Goal: Find specific page/section: Find specific page/section

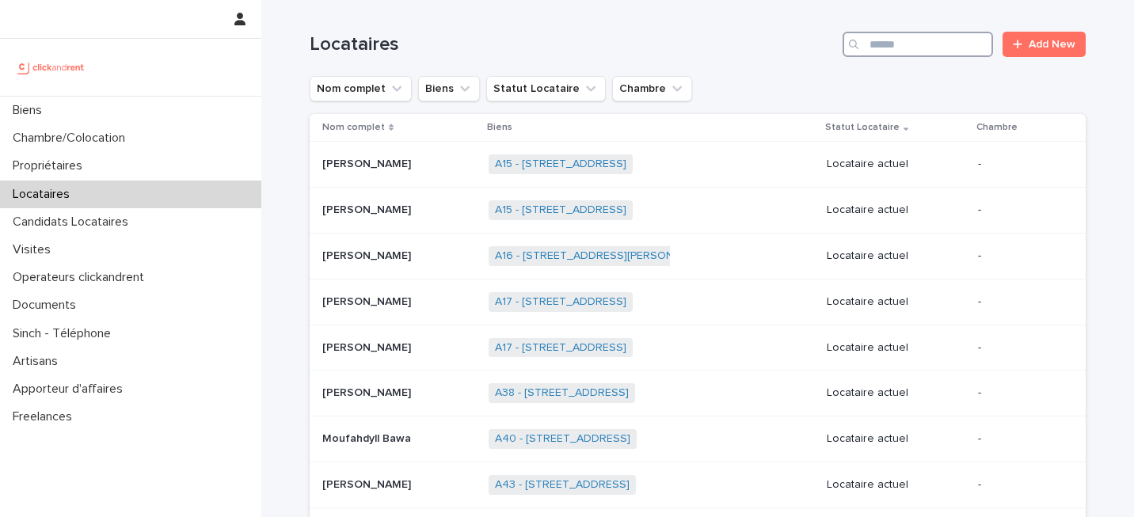
click at [902, 38] on input "Search" at bounding box center [918, 44] width 150 height 25
paste input "*****"
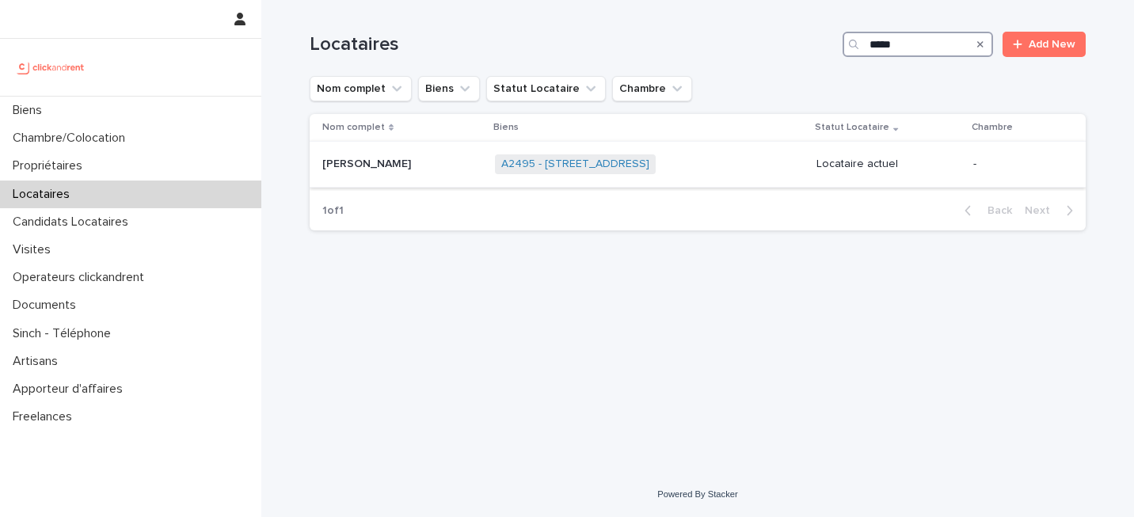
type input "*****"
click at [809, 143] on td "A2495 - [STREET_ADDRESS] + 0" at bounding box center [650, 165] width 322 height 46
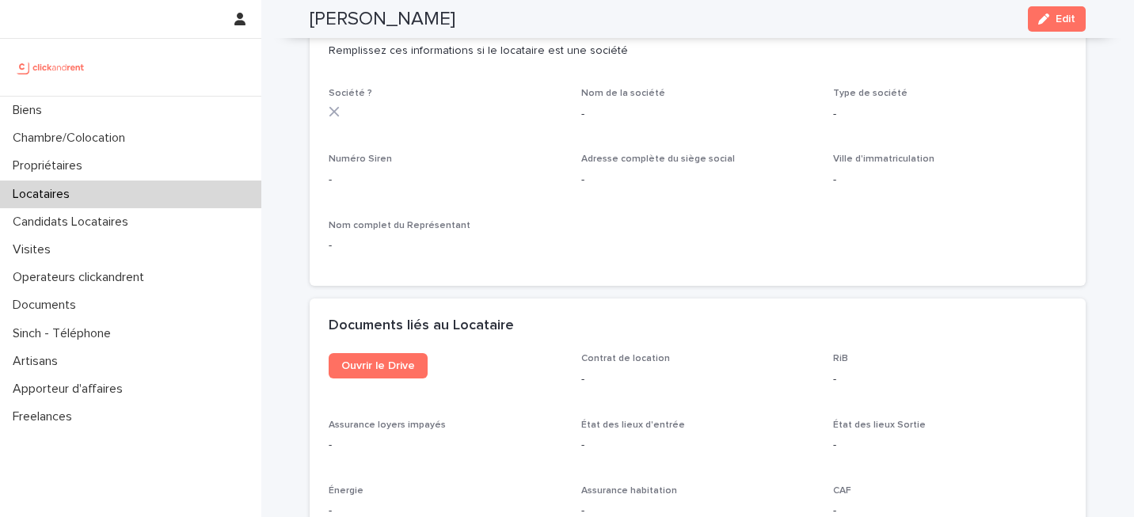
scroll to position [1464, 0]
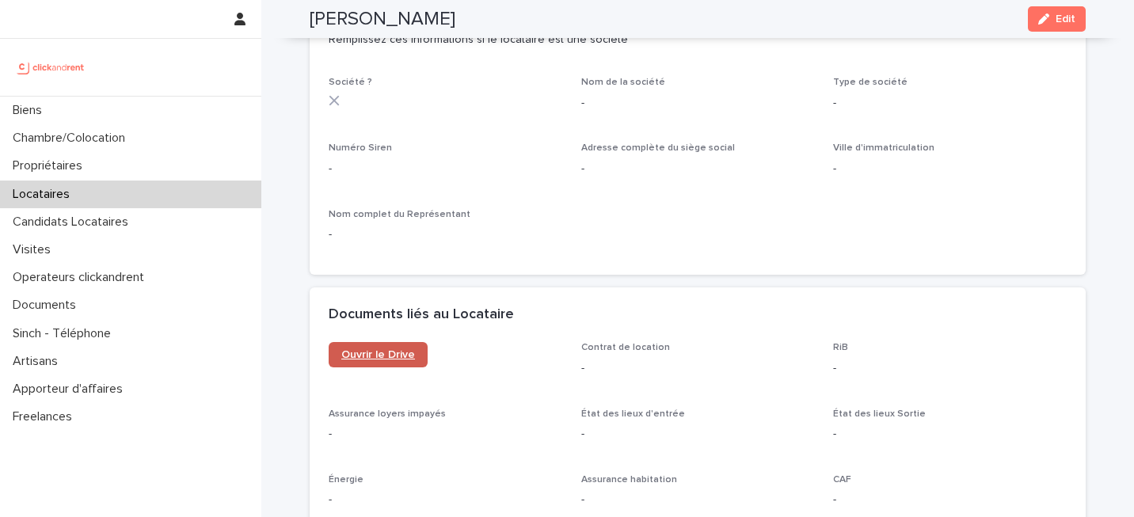
click at [386, 366] on link "Ouvrir le Drive" at bounding box center [378, 354] width 99 height 25
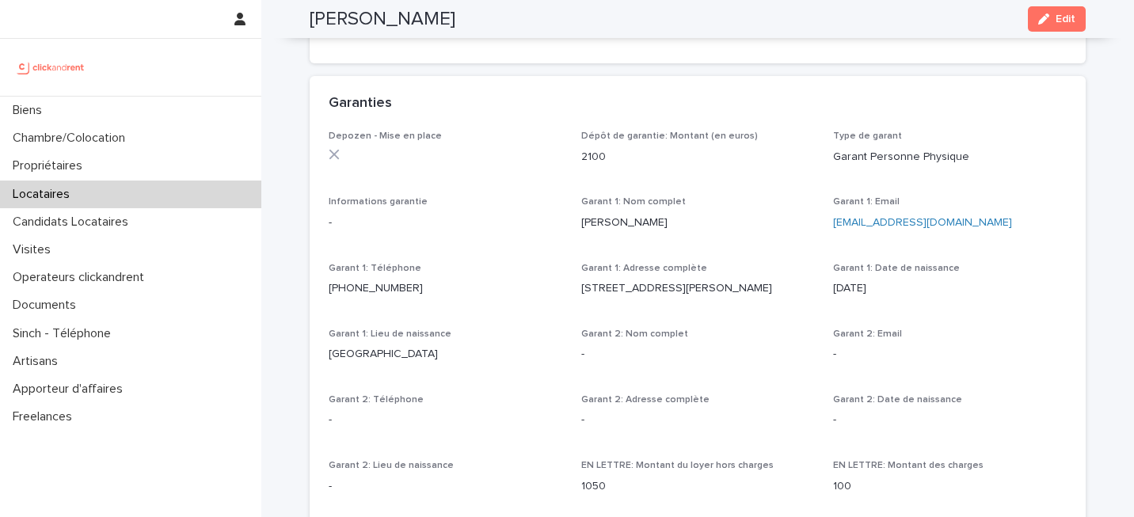
scroll to position [909, 0]
click at [793, 339] on p "Garant 2: Nom complet" at bounding box center [698, 334] width 234 height 11
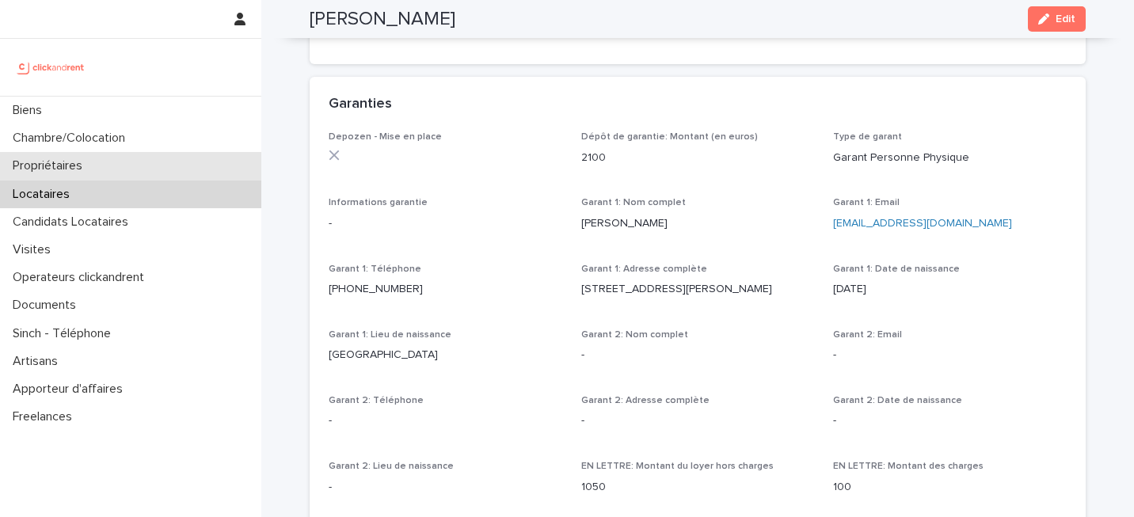
click at [150, 169] on div "Propriétaires" at bounding box center [130, 166] width 261 height 28
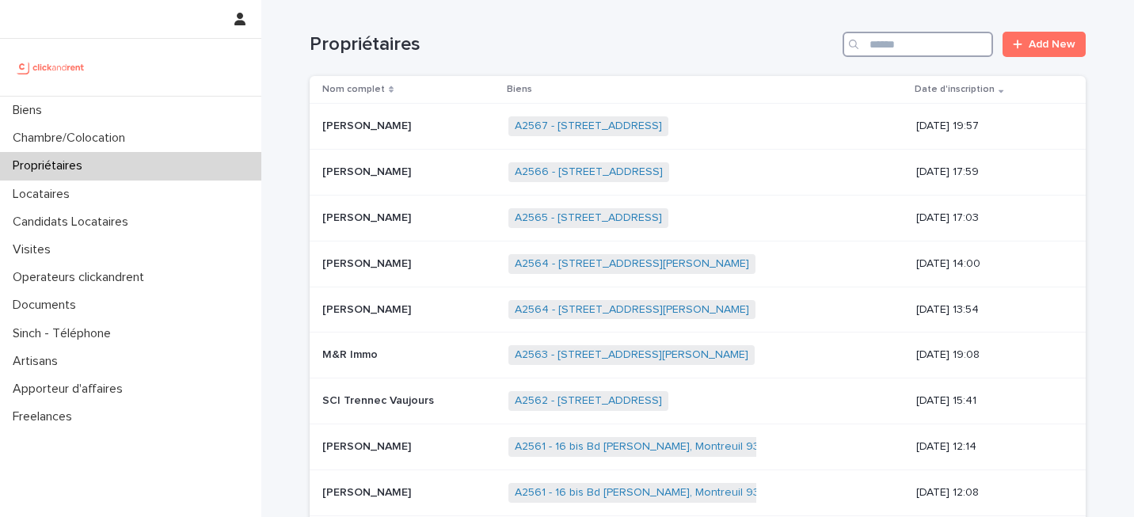
click at [926, 49] on input "Search" at bounding box center [918, 44] width 150 height 25
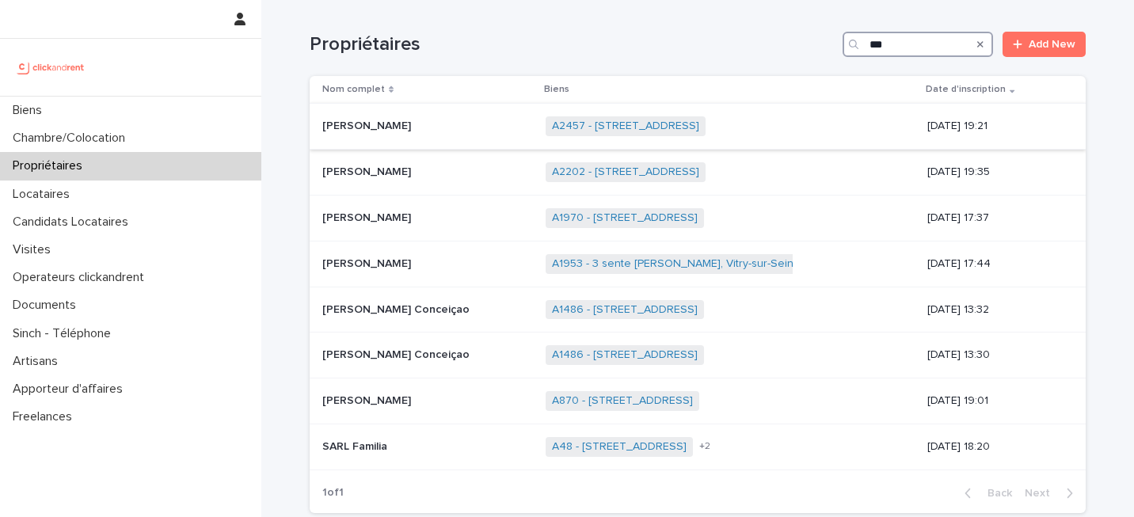
type input "***"
click at [841, 129] on div "A2457 - [STREET_ADDRESS] + 0" at bounding box center [730, 126] width 369 height 32
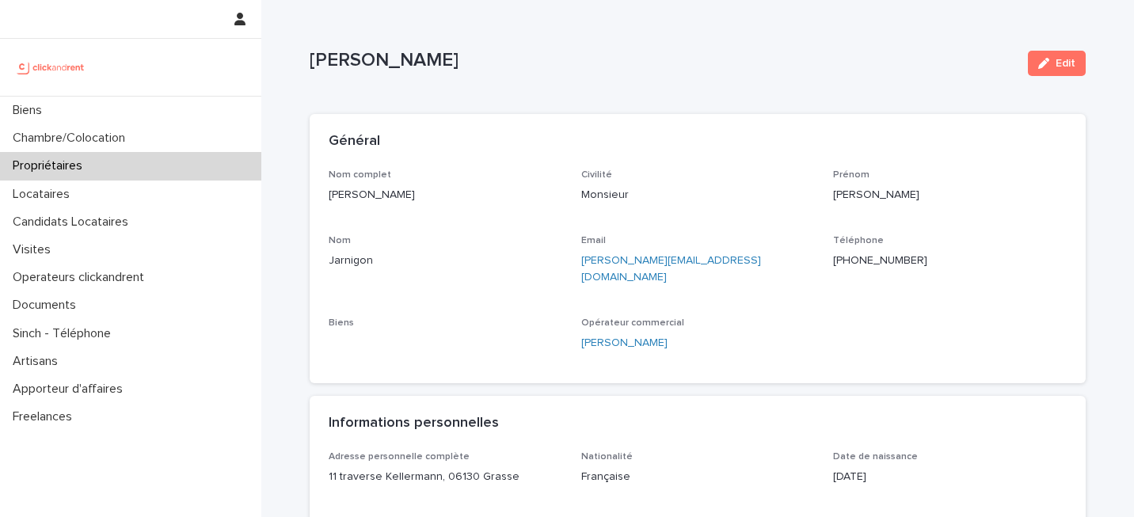
click at [572, 212] on div "Nom complet [PERSON_NAME] Civilité Monsieur [PERSON_NAME] [PERSON_NAME] Email […" at bounding box center [698, 266] width 738 height 195
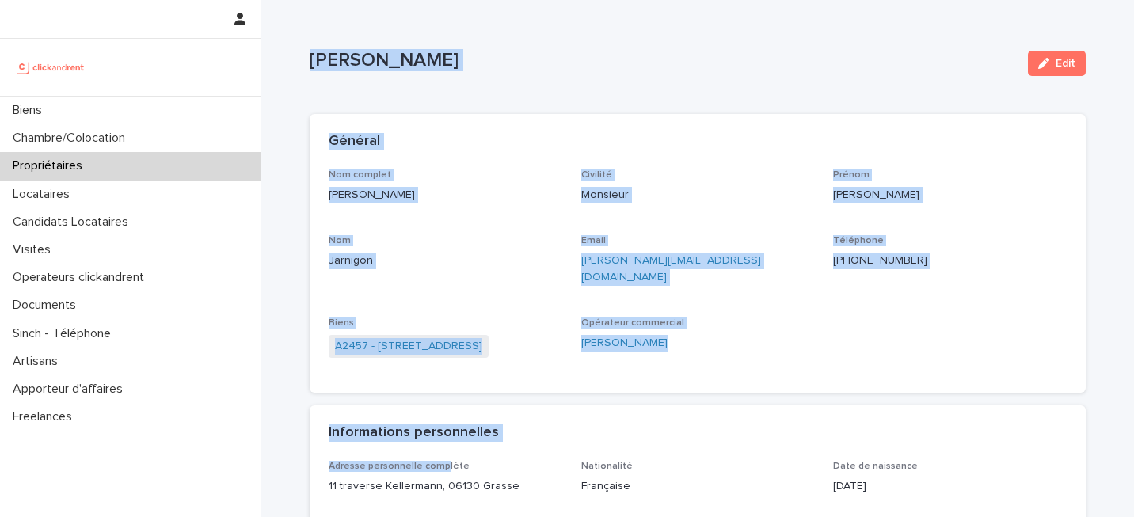
drag, startPoint x: 307, startPoint y: 55, endPoint x: 441, endPoint y: 445, distance: 412.0
click at [444, 406] on div "Informations personnelles" at bounding box center [698, 433] width 776 height 55
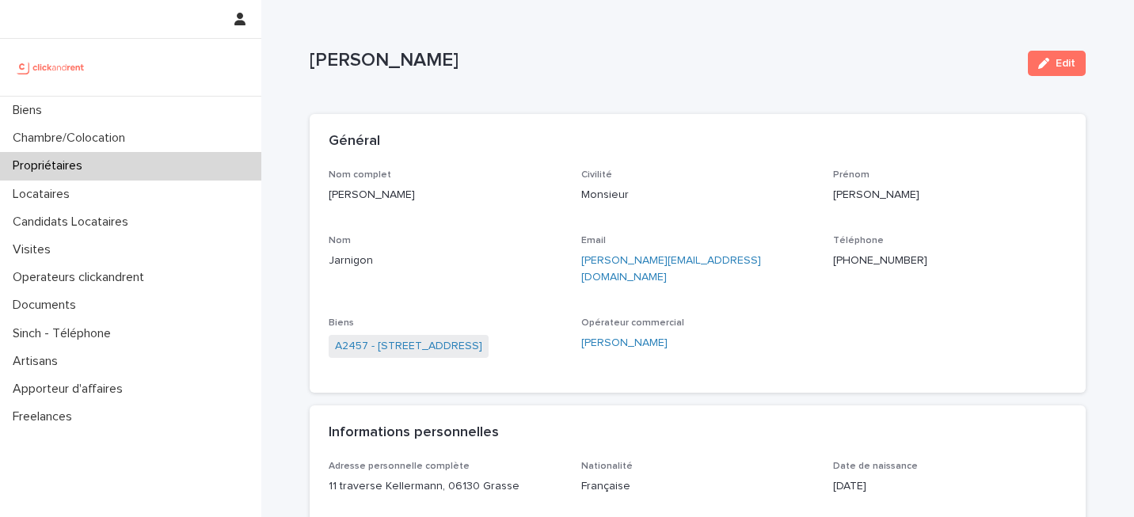
drag, startPoint x: 312, startPoint y: 56, endPoint x: 463, endPoint y: 70, distance: 151.9
click at [463, 70] on p "[PERSON_NAME]" at bounding box center [663, 60] width 706 height 23
click at [441, 169] on p "Nom complet" at bounding box center [446, 174] width 234 height 11
click at [482, 338] on link "A2457 - [STREET_ADDRESS]" at bounding box center [408, 346] width 147 height 17
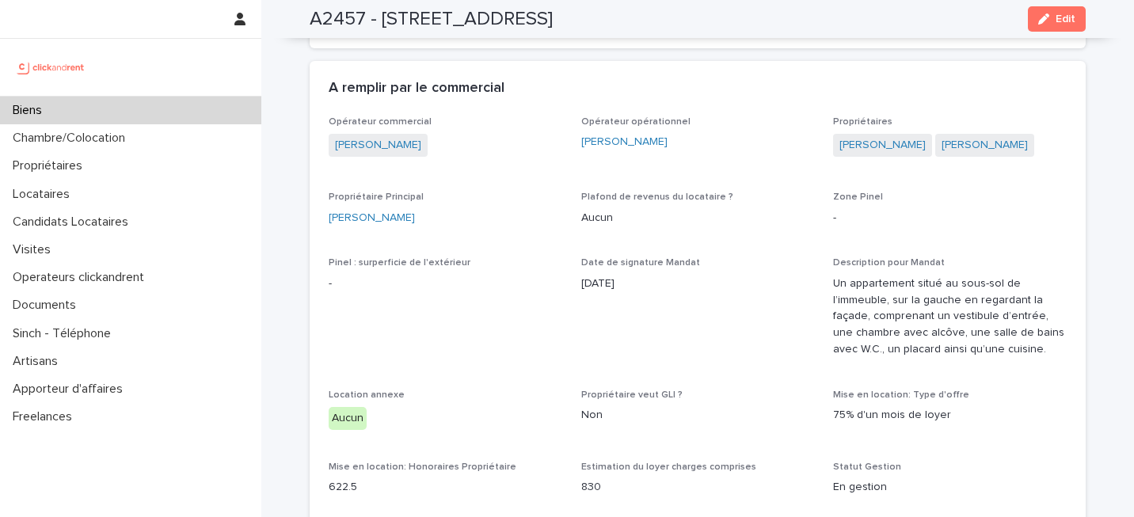
scroll to position [793, 0]
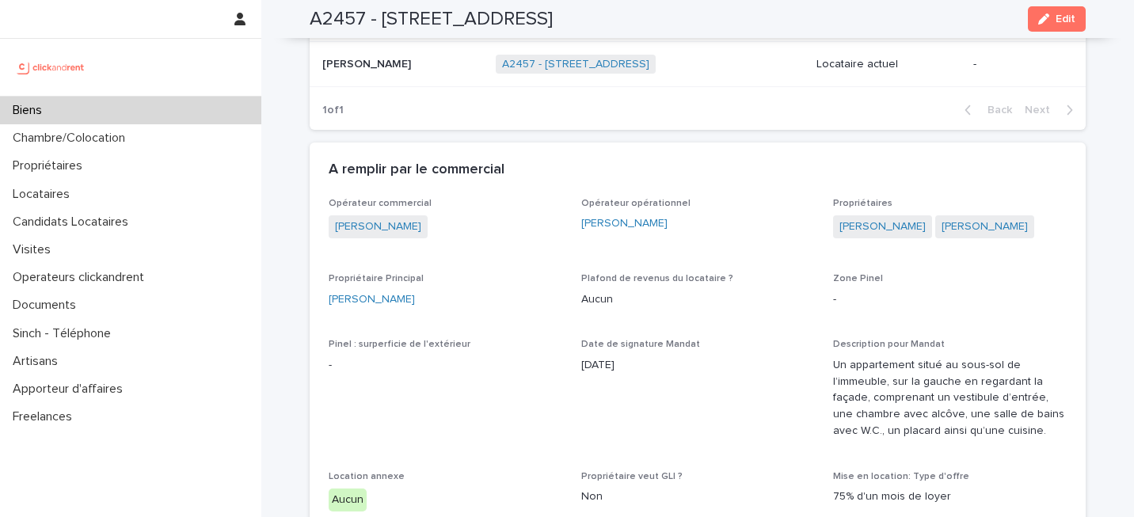
drag, startPoint x: 1044, startPoint y: 275, endPoint x: 937, endPoint y: 287, distance: 107.6
click at [937, 242] on div "[PERSON_NAME] [PERSON_NAME]" at bounding box center [950, 228] width 234 height 26
drag, startPoint x: 1034, startPoint y: 277, endPoint x: 857, endPoint y: 297, distance: 178.5
click at [857, 254] on div "Propriétaires [PERSON_NAME] [PERSON_NAME]" at bounding box center [950, 226] width 234 height 56
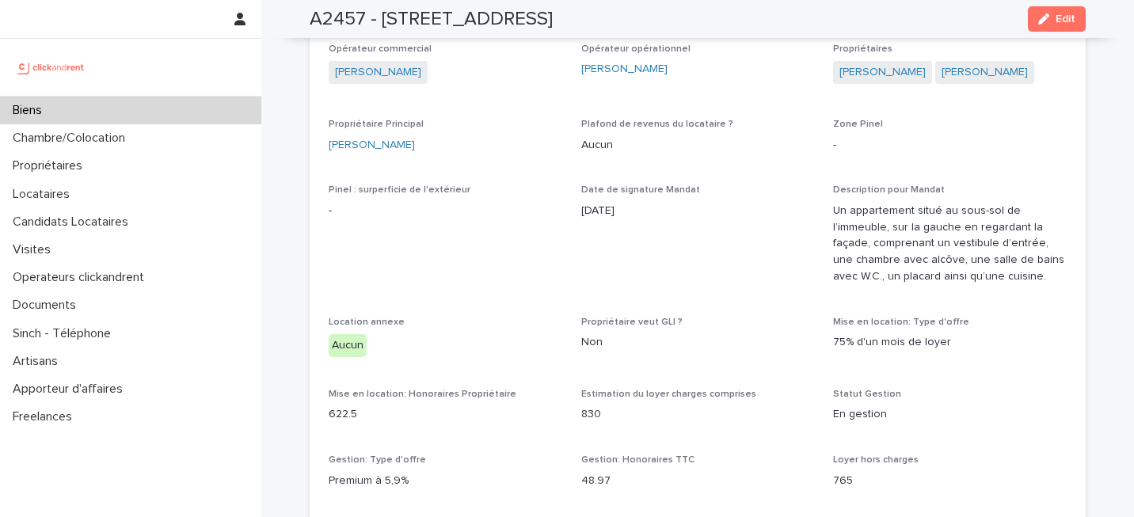
scroll to position [944, 0]
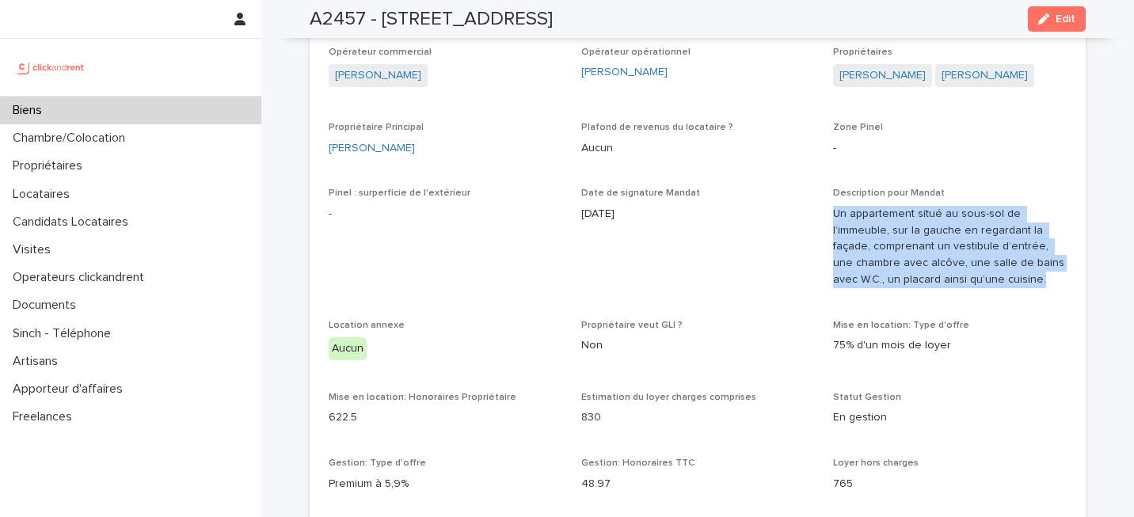
drag, startPoint x: 832, startPoint y: 265, endPoint x: 868, endPoint y: 346, distance: 89.0
click at [869, 300] on div "Description pour Mandat Un appartement situé au sous-sol de l’immeuble, sur la …" at bounding box center [950, 244] width 234 height 112
